Goal: Communication & Community: Answer question/provide support

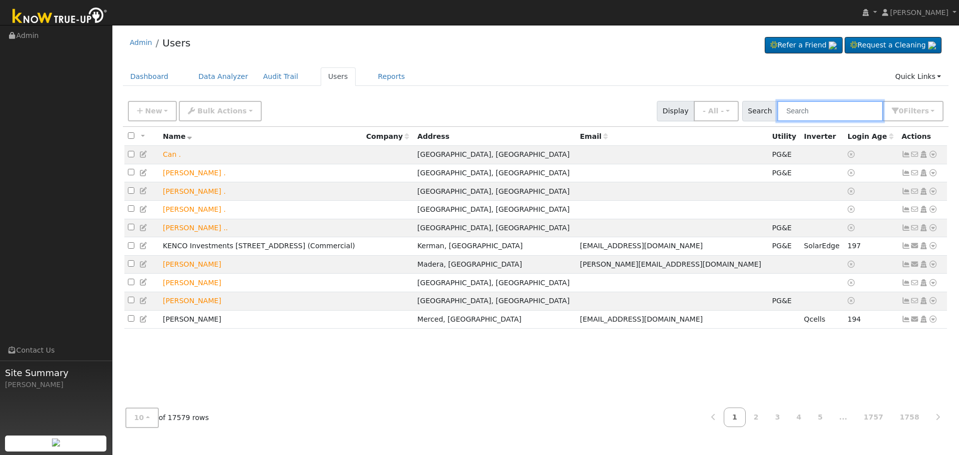
click at [843, 108] on input "text" at bounding box center [830, 111] width 106 height 20
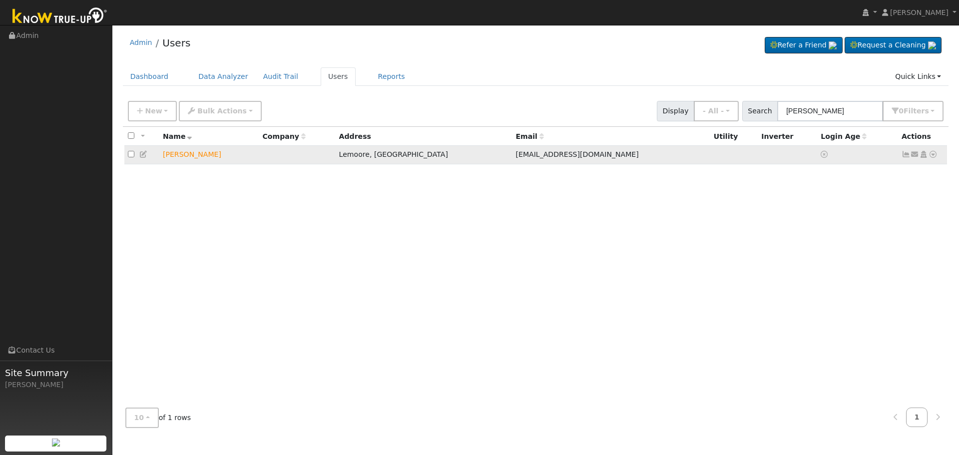
click at [931, 155] on icon at bounding box center [932, 154] width 9 height 7
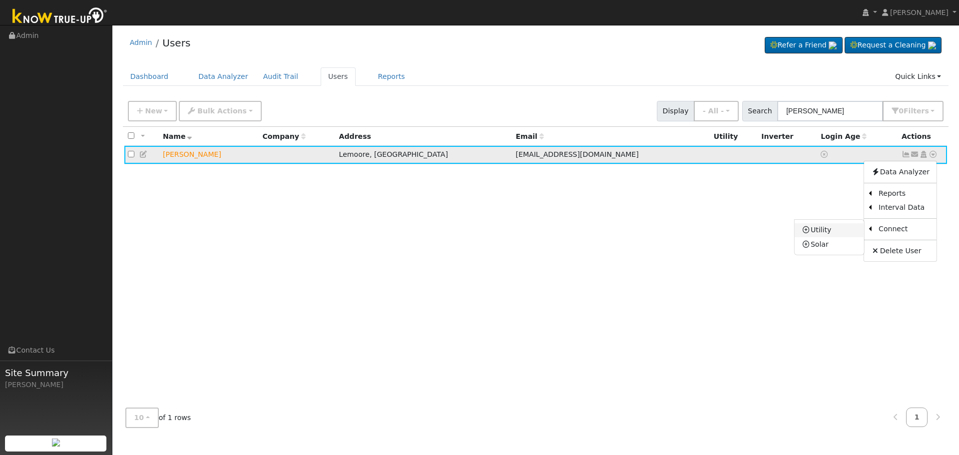
click at [840, 229] on link "Utility" at bounding box center [828, 230] width 69 height 14
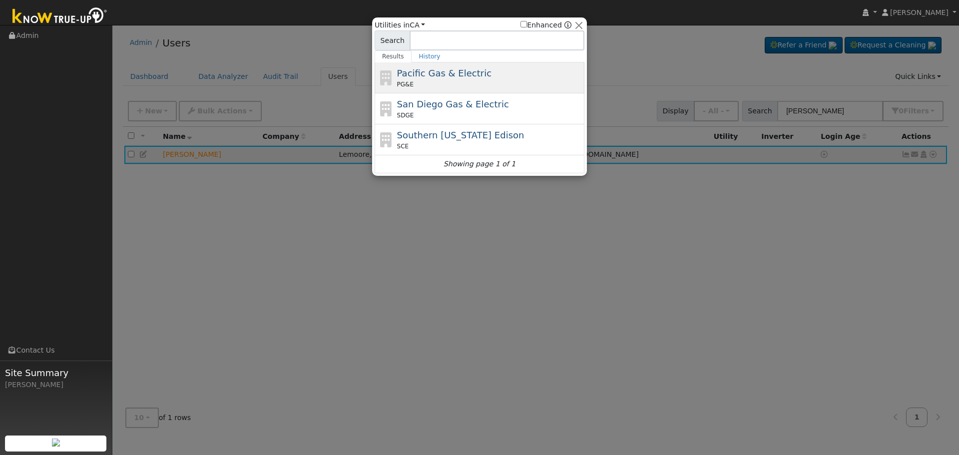
click at [427, 73] on span "Pacific Gas & Electric" at bounding box center [444, 73] width 94 height 10
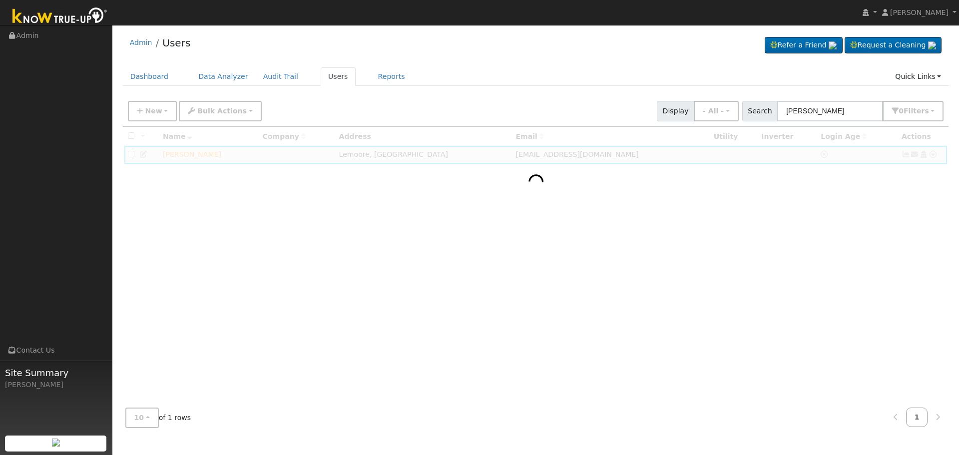
click at [706, 281] on div at bounding box center [536, 263] width 826 height 273
click at [852, 112] on input "[PERSON_NAME]" at bounding box center [830, 111] width 106 height 20
type input "[PERSON_NAME]"
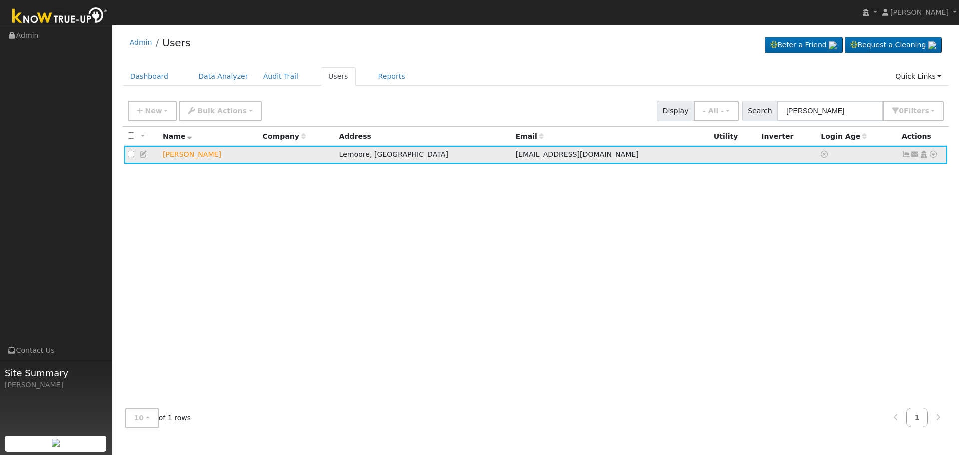
click at [913, 154] on icon at bounding box center [914, 154] width 9 height 7
click at [868, 172] on link "Send Email..." at bounding box center [883, 172] width 69 height 14
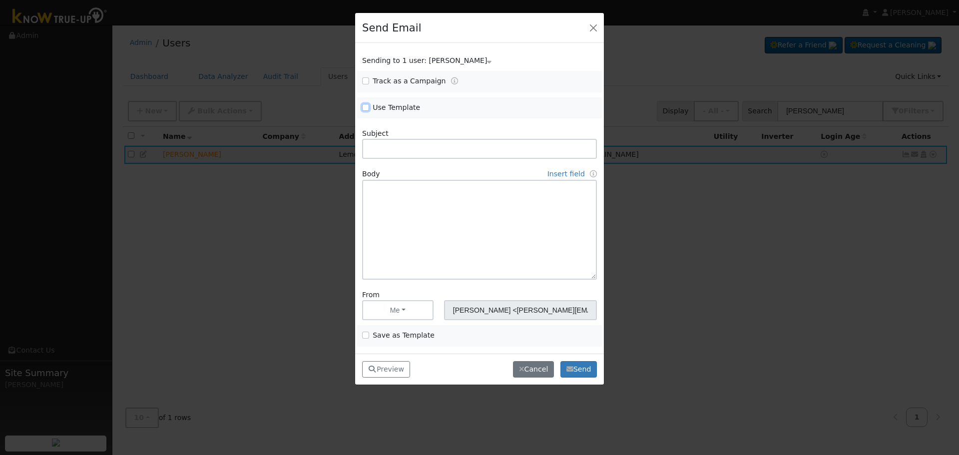
click at [363, 108] on input "Use Template" at bounding box center [365, 107] width 7 height 7
checkbox input "true"
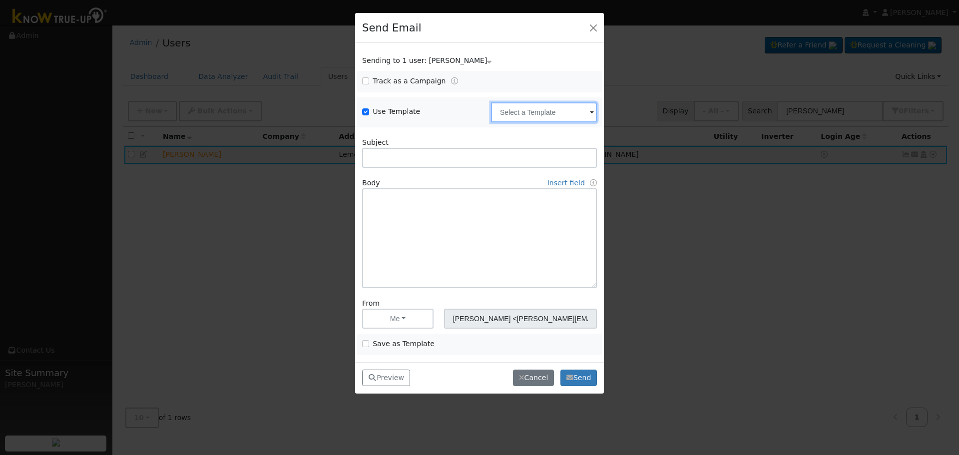
click at [546, 117] on input "text" at bounding box center [544, 112] width 106 height 20
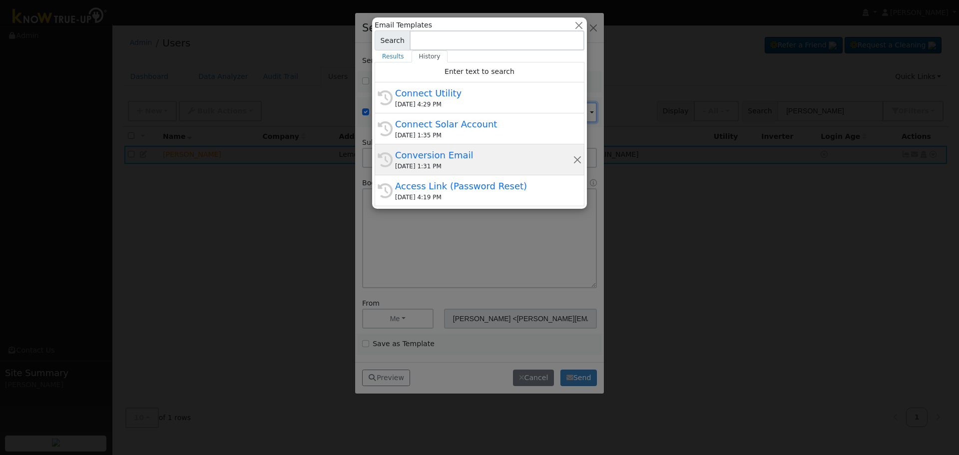
click at [515, 160] on div "Conversion Email" at bounding box center [484, 154] width 178 height 13
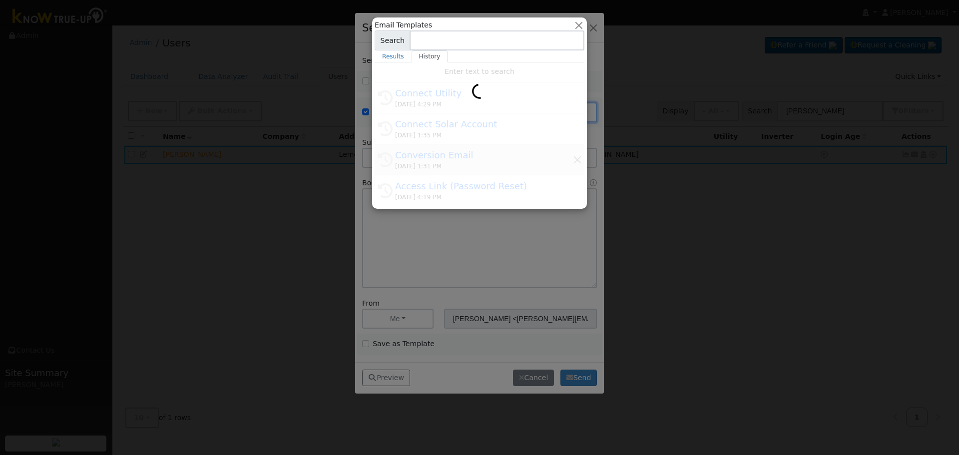
type input "Conversion Email"
type input "Connect Your Utility Account"
type textarea "Dear {user_fname}, The first step is to connect your electric utility account. …"
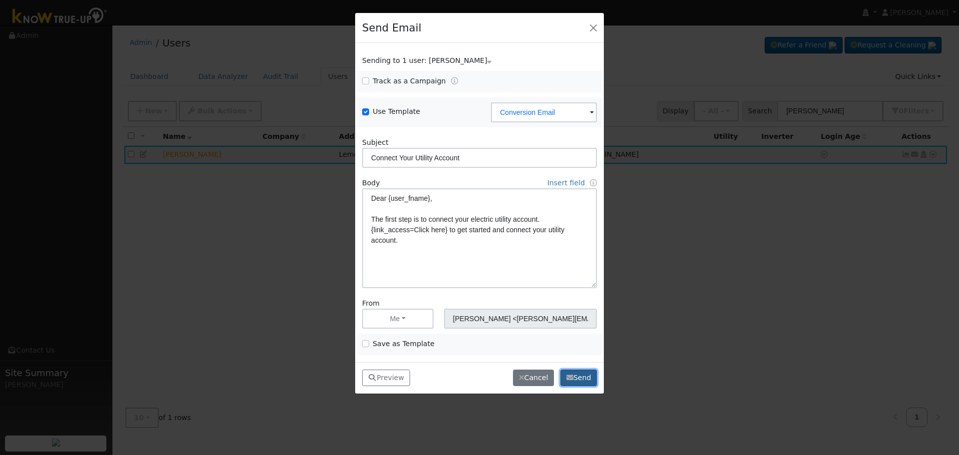
click at [575, 376] on button "Send" at bounding box center [578, 377] width 36 height 17
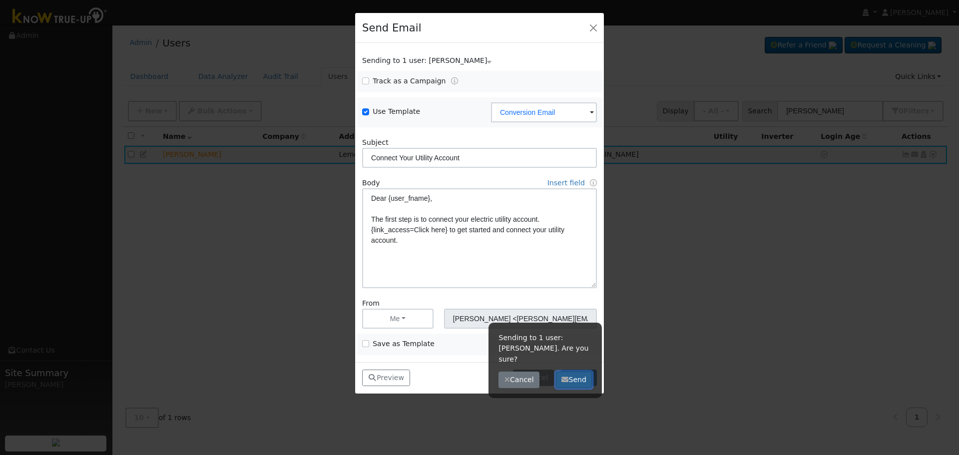
click at [572, 371] on button "Send" at bounding box center [574, 379] width 36 height 17
